Goal: Information Seeking & Learning: Learn about a topic

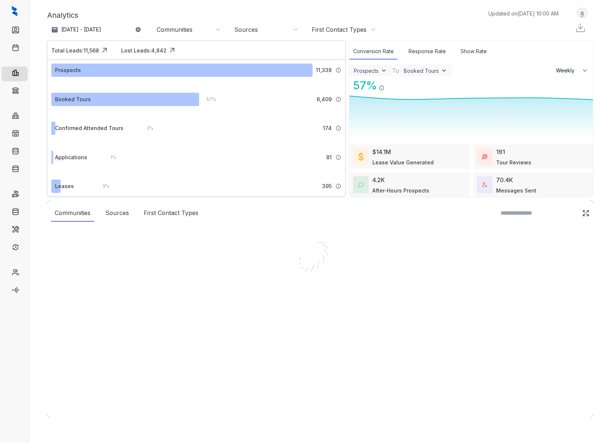
select select "******"
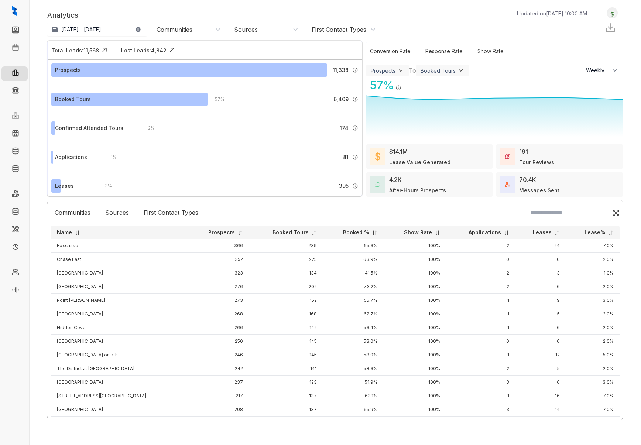
click at [427, 183] on div "4.2K After-Hours Prospects" at bounding box center [417, 184] width 57 height 19
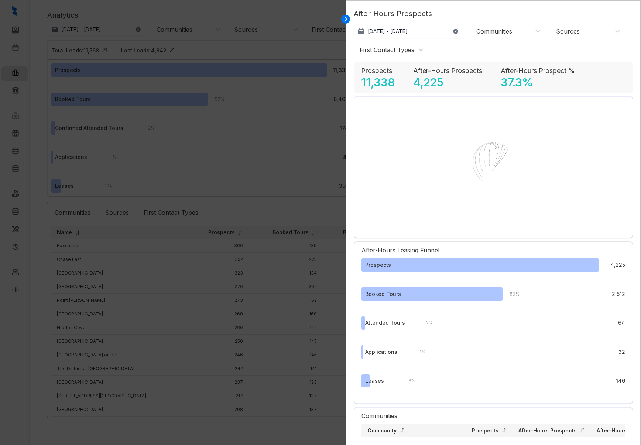
select select "******"
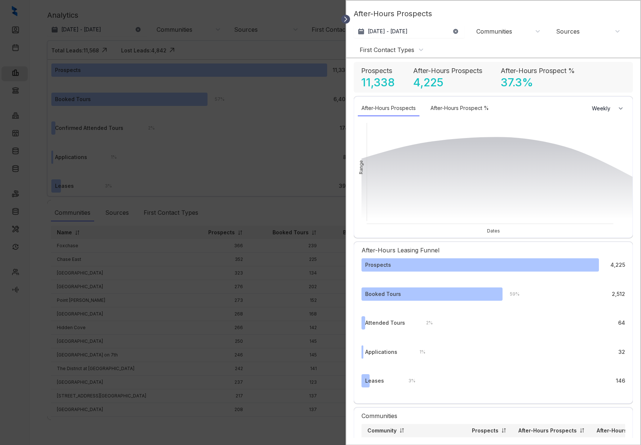
click at [347, 21] on icon at bounding box center [345, 19] width 7 height 7
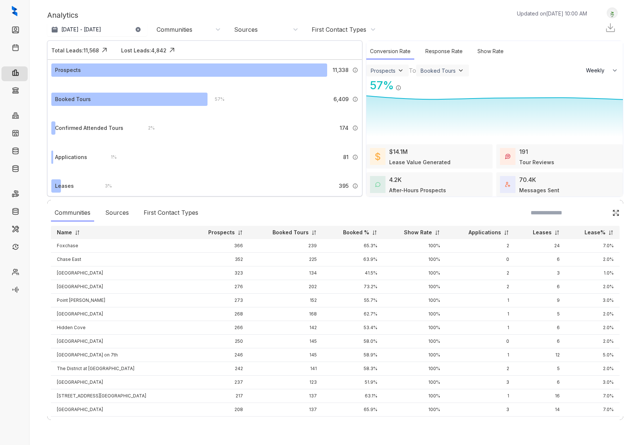
click at [429, 182] on div "4.2K After-Hours Prospects" at bounding box center [417, 184] width 57 height 19
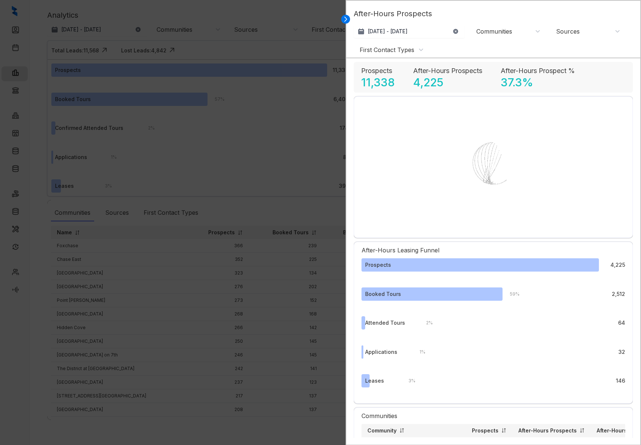
select select "******"
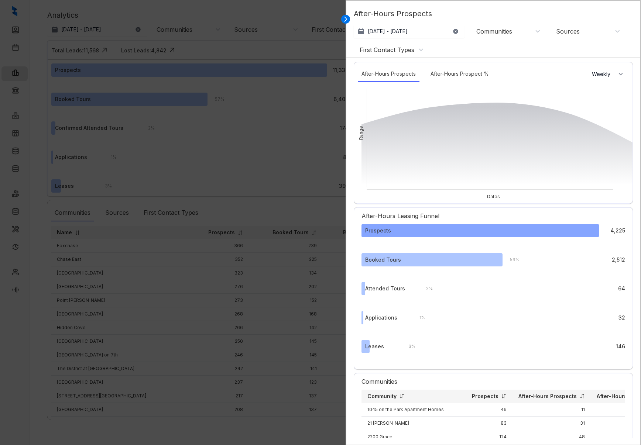
scroll to position [38, 0]
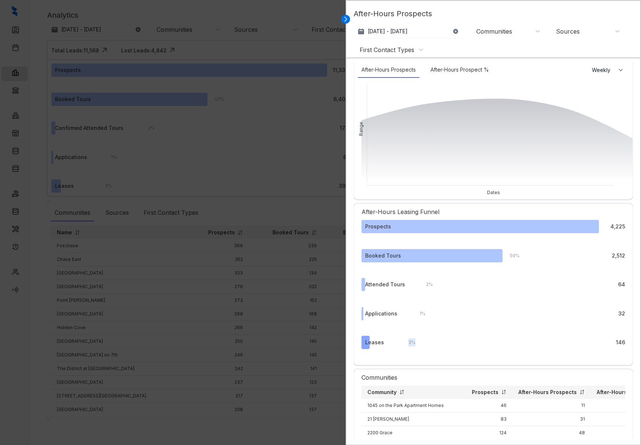
drag, startPoint x: 416, startPoint y: 343, endPoint x: 406, endPoint y: 343, distance: 10.0
click at [406, 343] on div "3 %" at bounding box center [408, 343] width 14 height 8
click at [345, 20] on icon at bounding box center [345, 19] width 7 height 7
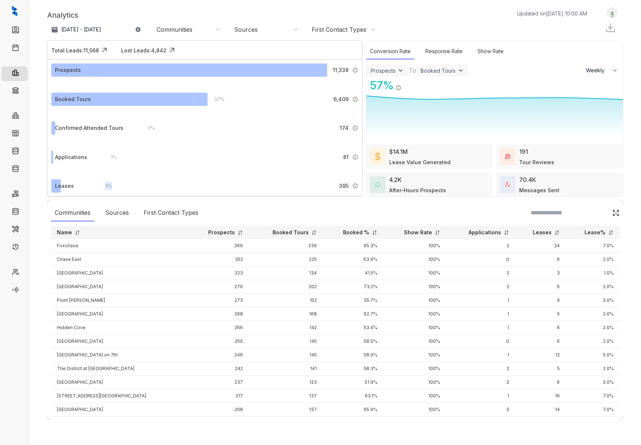
drag, startPoint x: 117, startPoint y: 185, endPoint x: 102, endPoint y: 185, distance: 15.1
click at [102, 185] on div "3 % 395 Leases signed by leads who [PERSON_NAME] engaged with." at bounding box center [228, 186] width 261 height 13
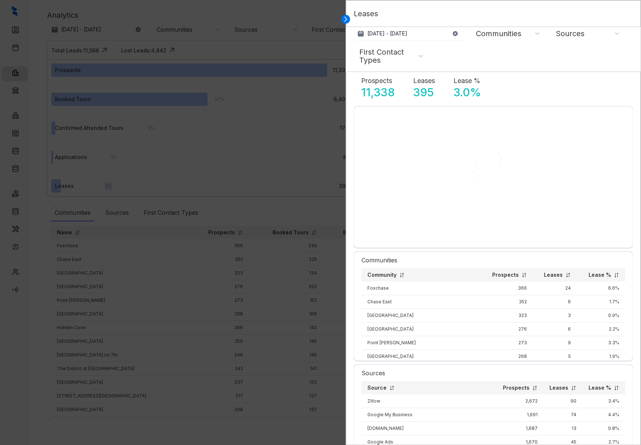
select select "******"
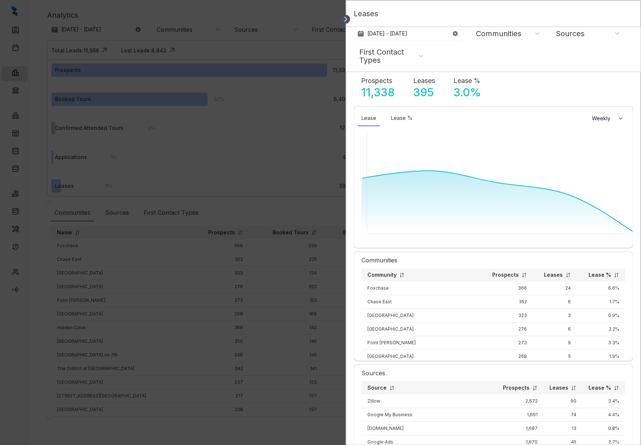
click at [347, 20] on icon at bounding box center [345, 19] width 7 height 7
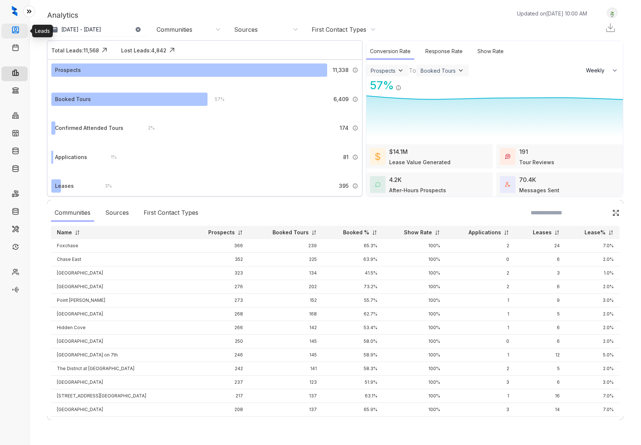
click at [23, 30] on link "Leads" at bounding box center [30, 31] width 15 height 15
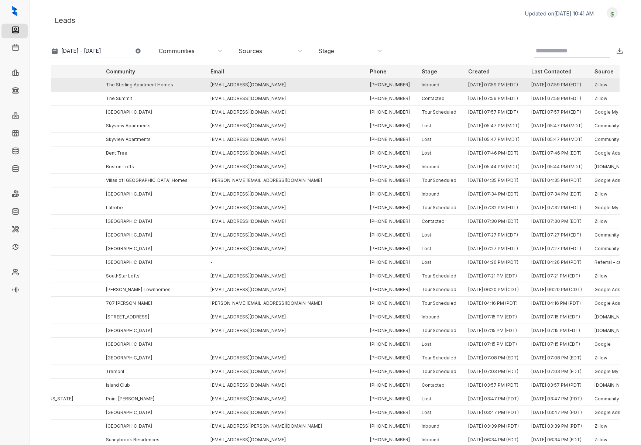
scroll to position [0, 48]
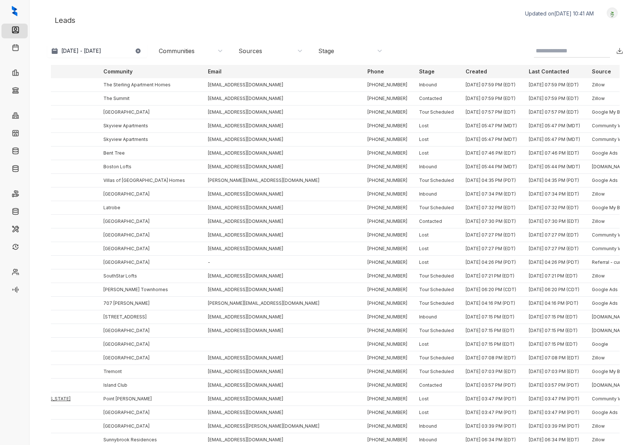
click at [201, 52] on div "Communities" at bounding box center [191, 51] width 64 height 8
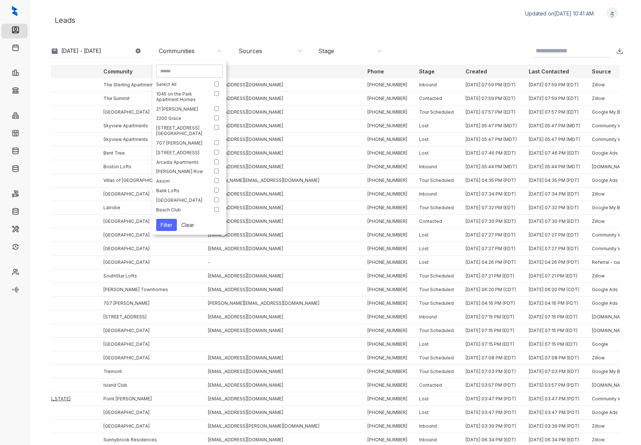
click at [252, 52] on div "Sources" at bounding box center [251, 51] width 24 height 8
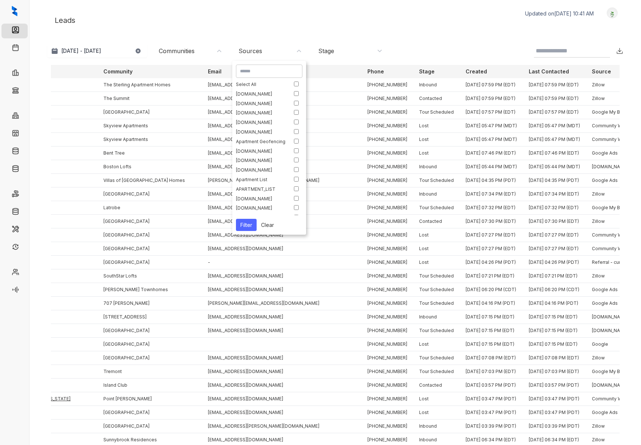
click at [338, 50] on div "Stage" at bounding box center [350, 51] width 64 height 8
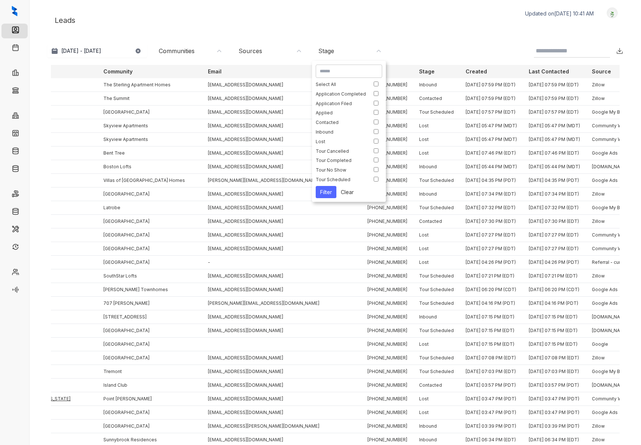
click at [339, 38] on div "Leads Updated on [DATE] 10:41 AM Logout [DATE] - [DATE] [DATE] Last 7 days Last…" at bounding box center [335, 215] width 576 height 416
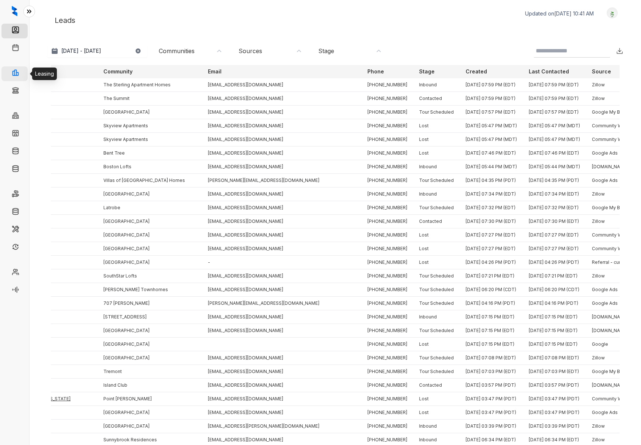
click at [23, 71] on link "Leasing" at bounding box center [32, 73] width 19 height 15
select select "******"
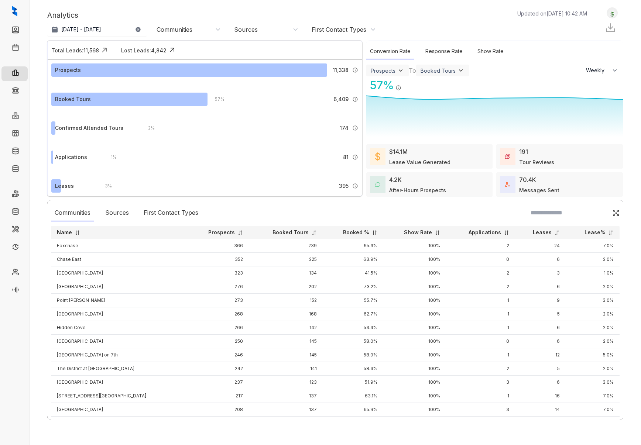
click at [555, 184] on div "70.4K Messages Sent" at bounding box center [539, 184] width 40 height 19
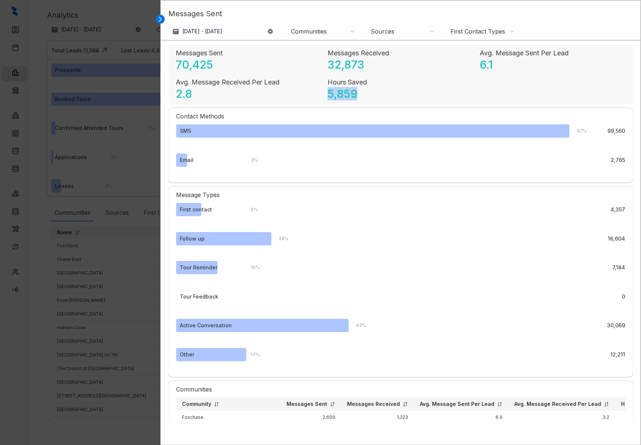
drag, startPoint x: 359, startPoint y: 96, endPoint x: 328, endPoint y: 95, distance: 31.0
click at [328, 95] on div "Hours Saved 5,859" at bounding box center [401, 88] width 146 height 23
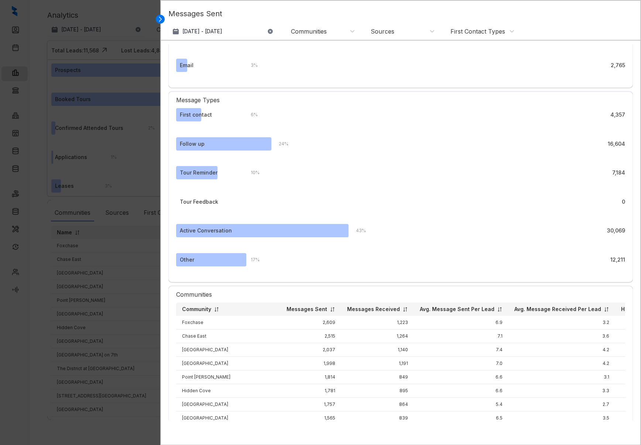
scroll to position [103, 0]
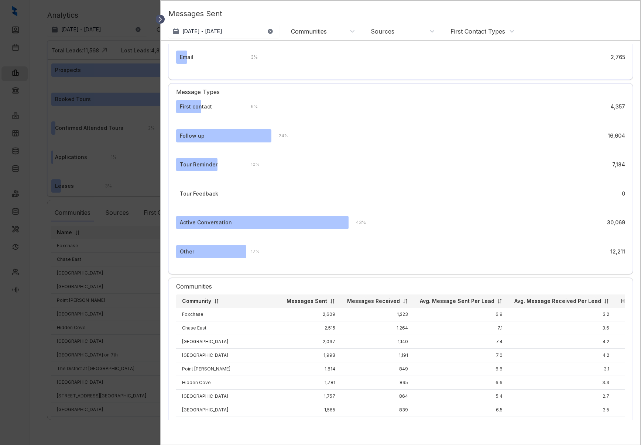
click at [159, 20] on icon at bounding box center [160, 19] width 7 height 7
